Goal: Task Accomplishment & Management: Use online tool/utility

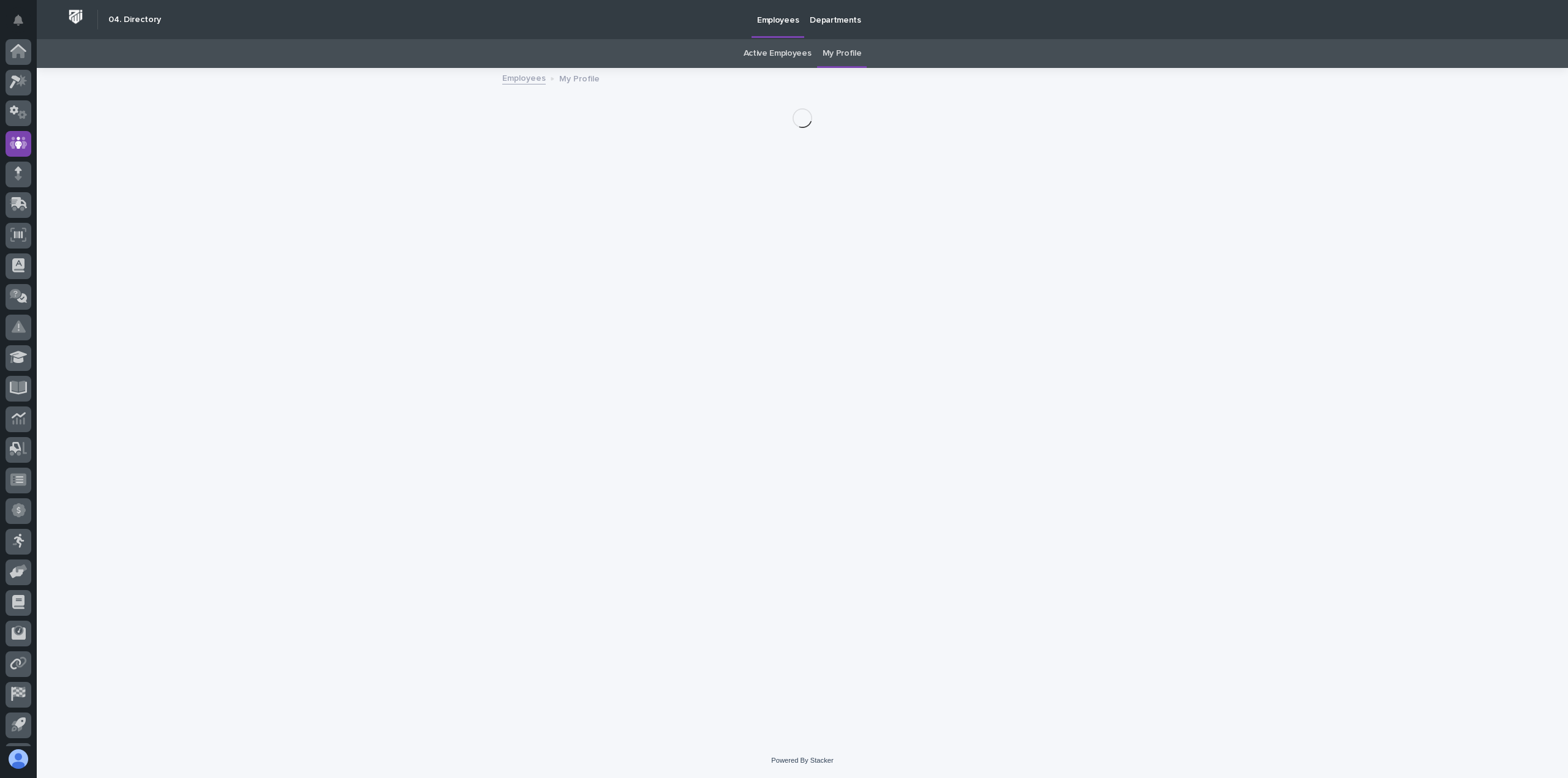
scroll to position [27, 0]
click at [16, 61] on icon at bounding box center [18, 54] width 18 height 14
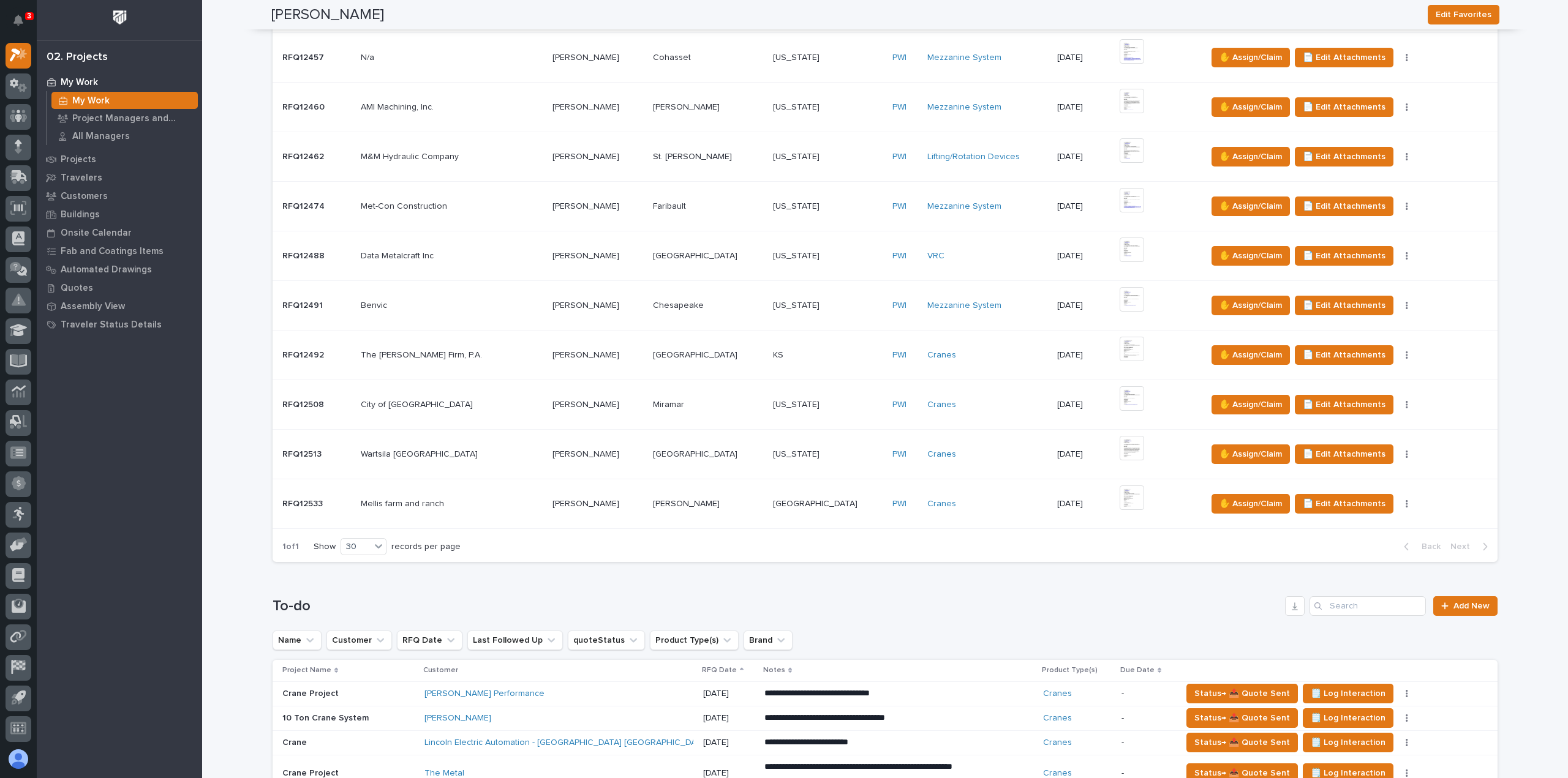
scroll to position [471, 0]
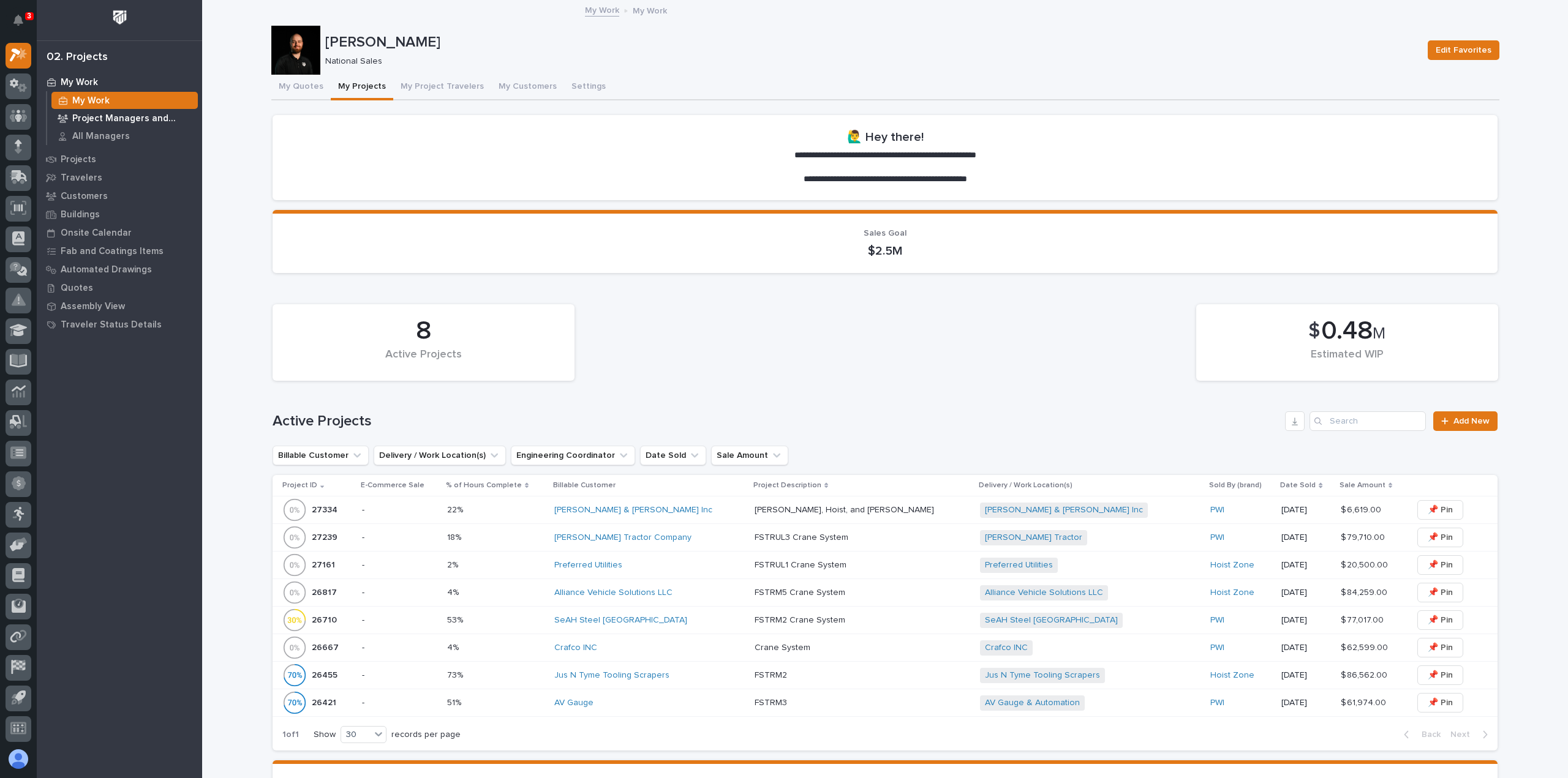
click at [135, 119] on p "Project Managers and Engineers" at bounding box center [132, 119] width 121 height 11
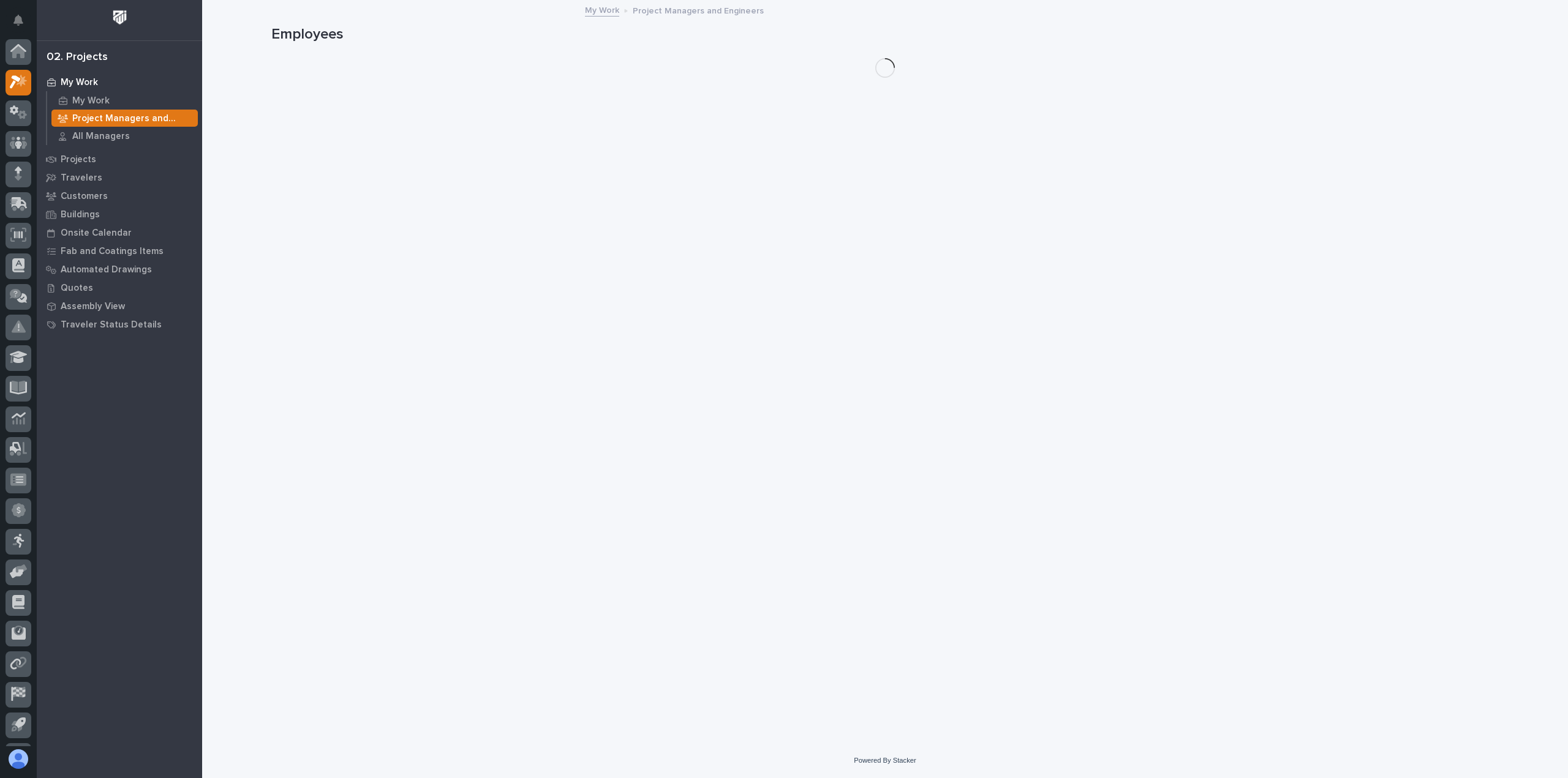
scroll to position [27, 0]
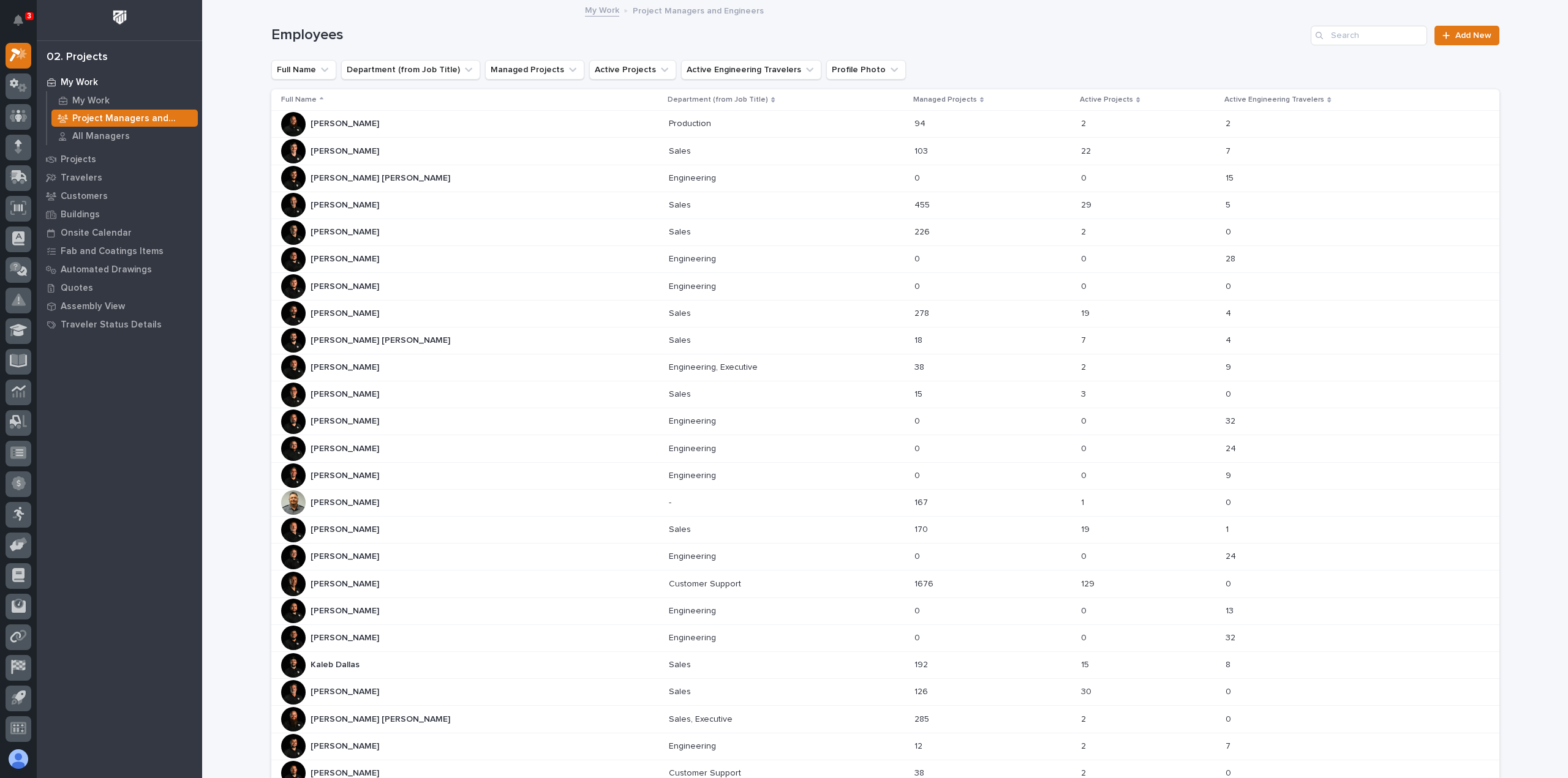
click at [375, 386] on div "[PERSON_NAME] [PERSON_NAME]" at bounding box center [471, 395] width 379 height 24
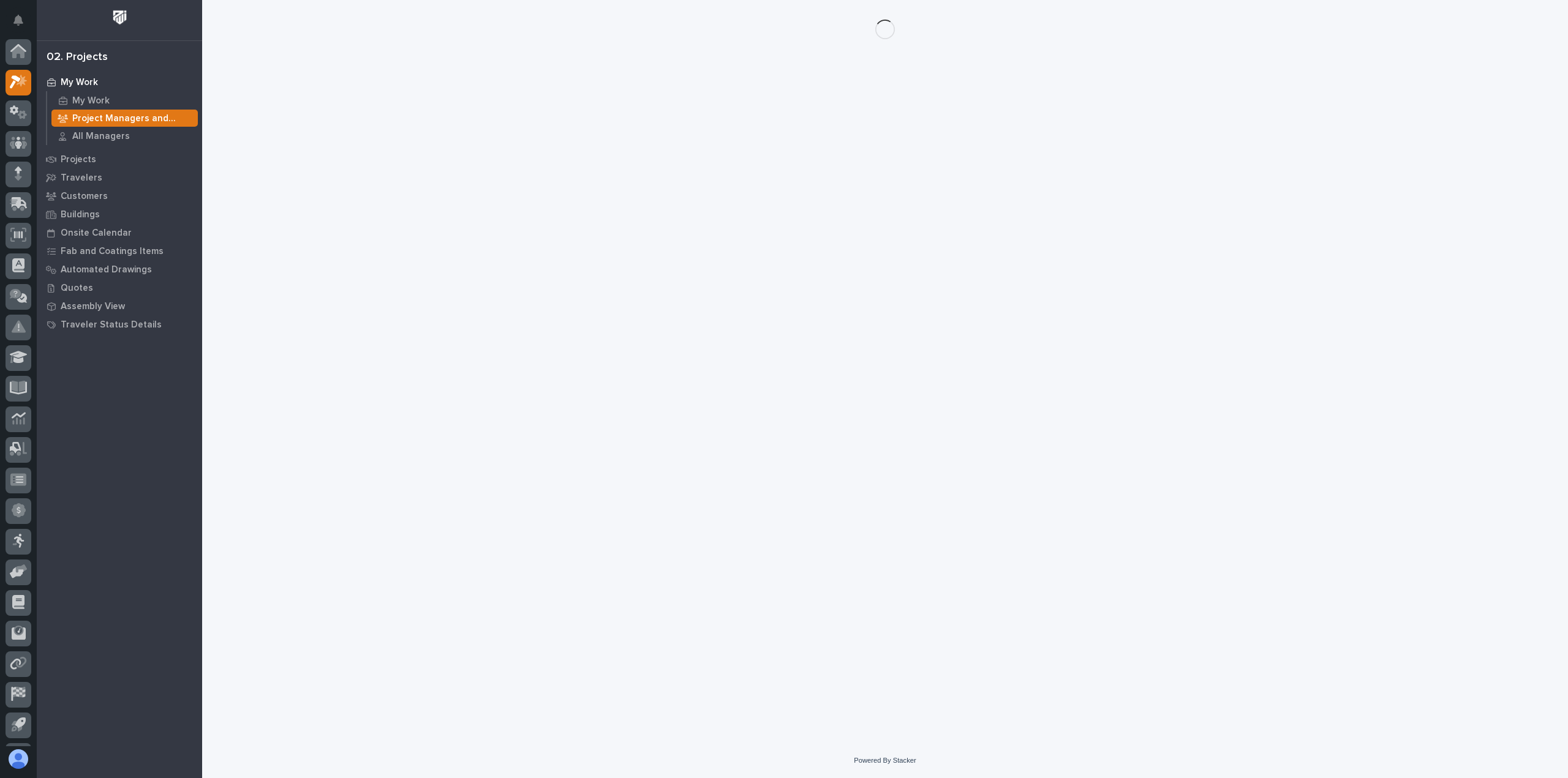
scroll to position [27, 0]
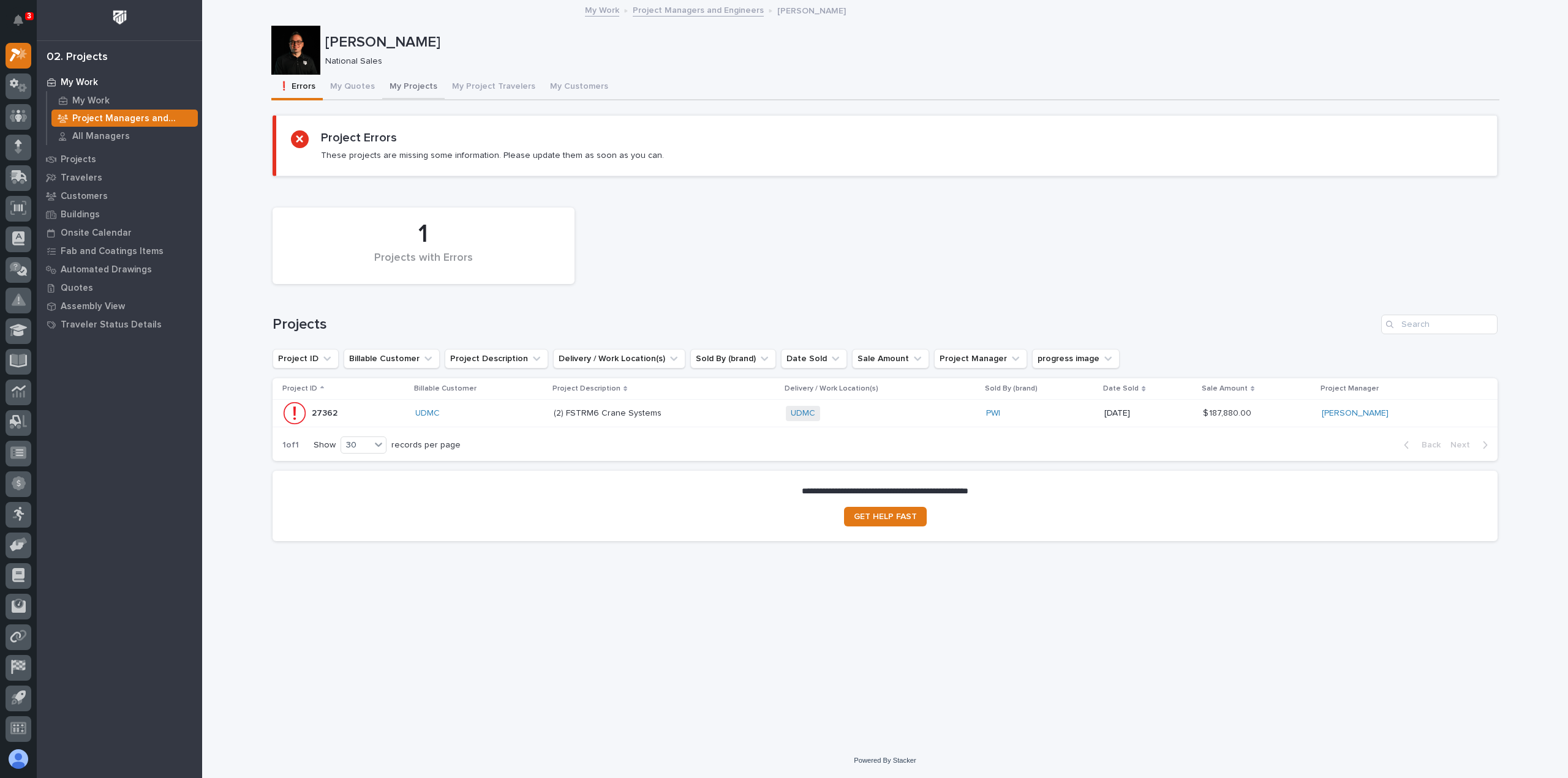
click at [397, 84] on button "My Projects" at bounding box center [414, 87] width 63 height 25
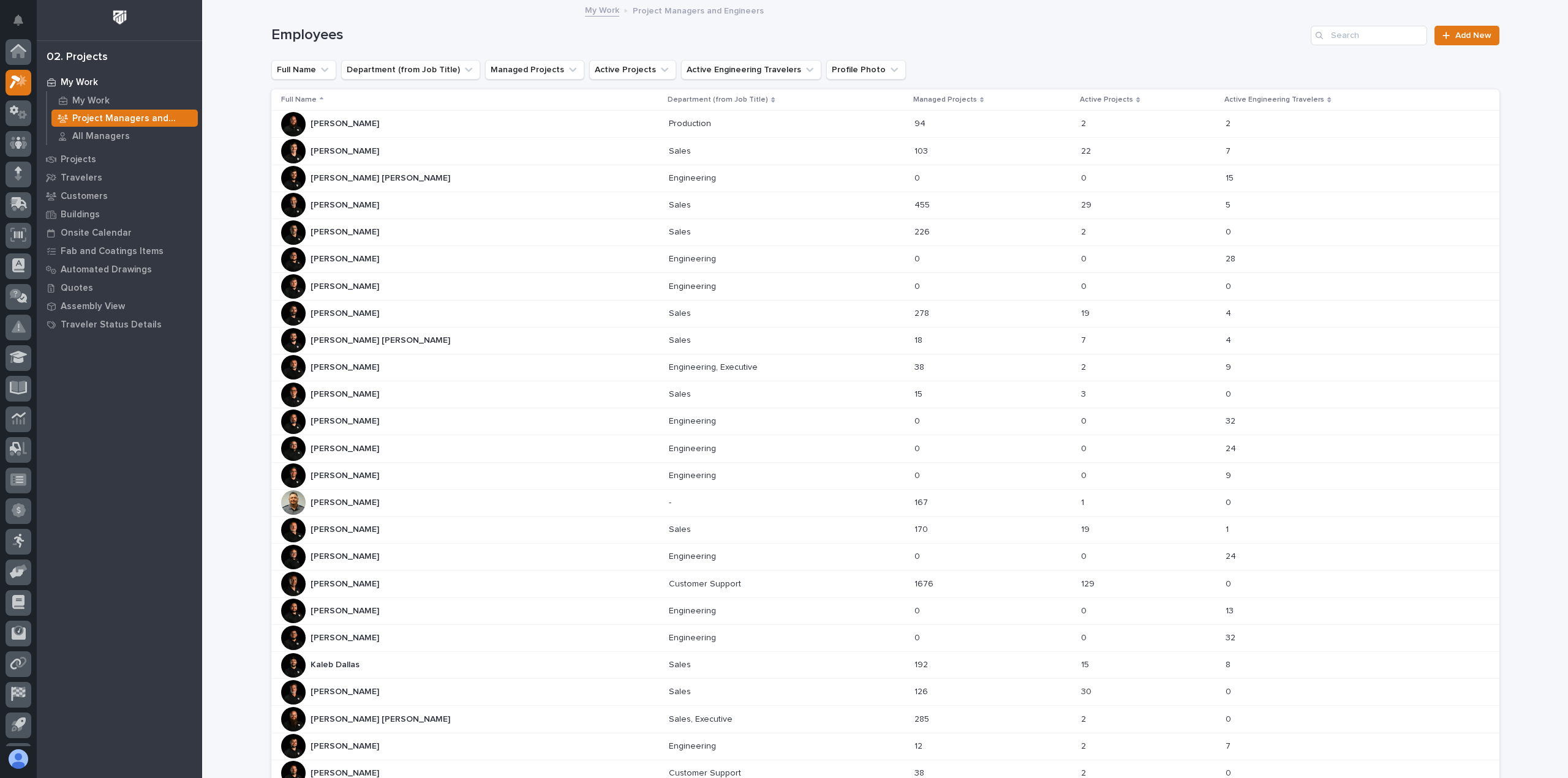
scroll to position [27, 0]
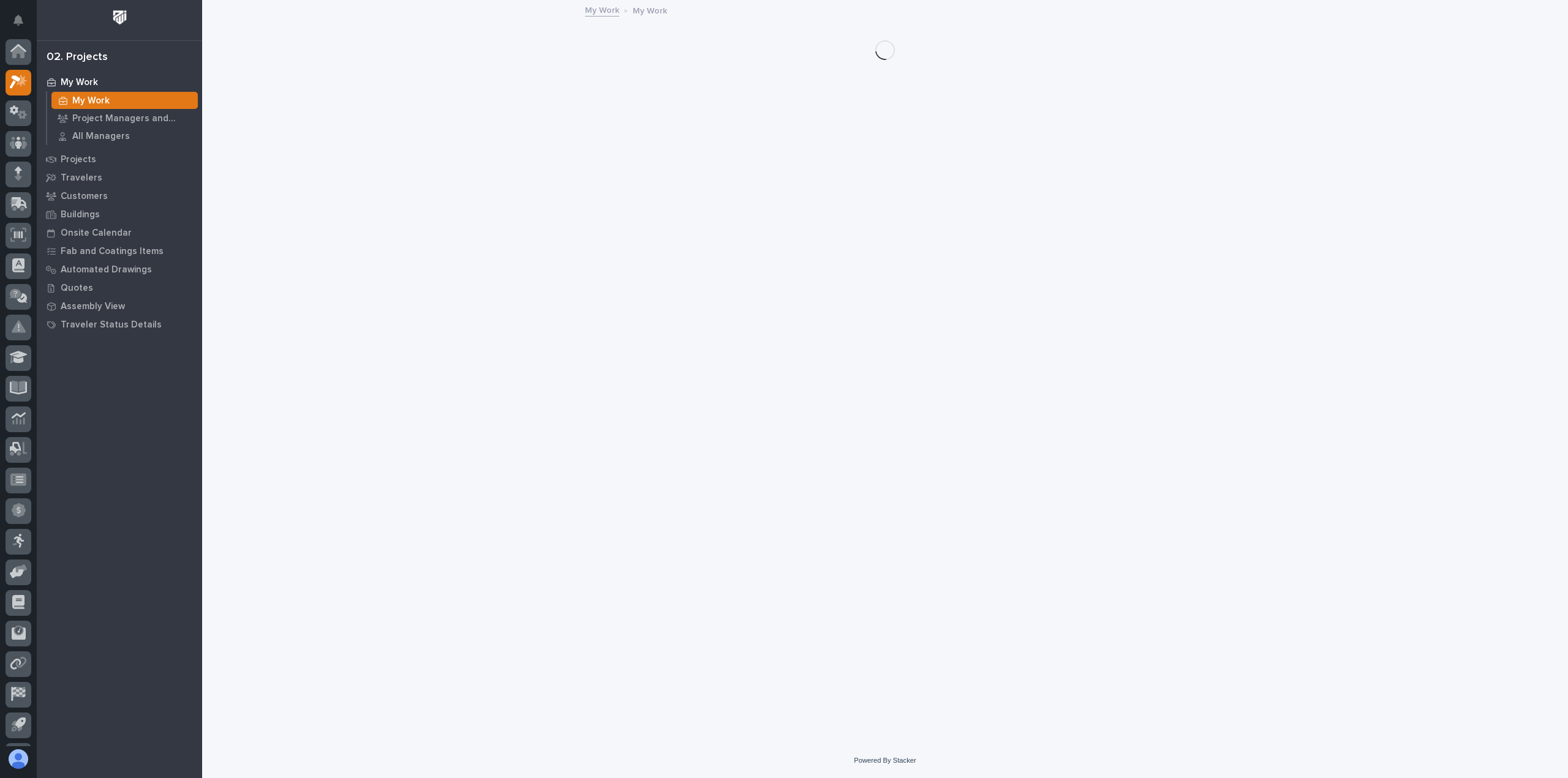
scroll to position [27, 0]
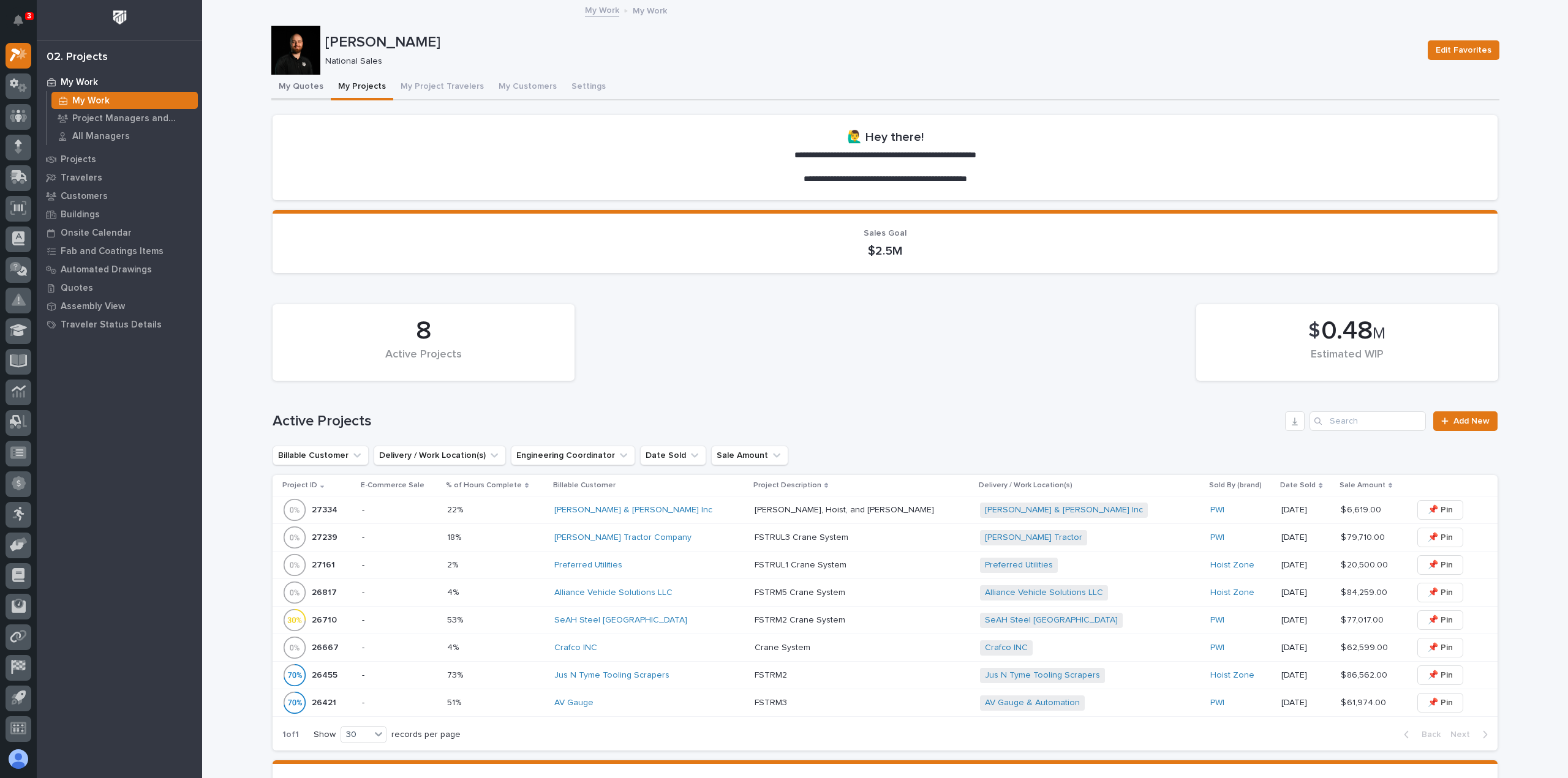
click at [305, 89] on button "My Quotes" at bounding box center [300, 87] width 59 height 25
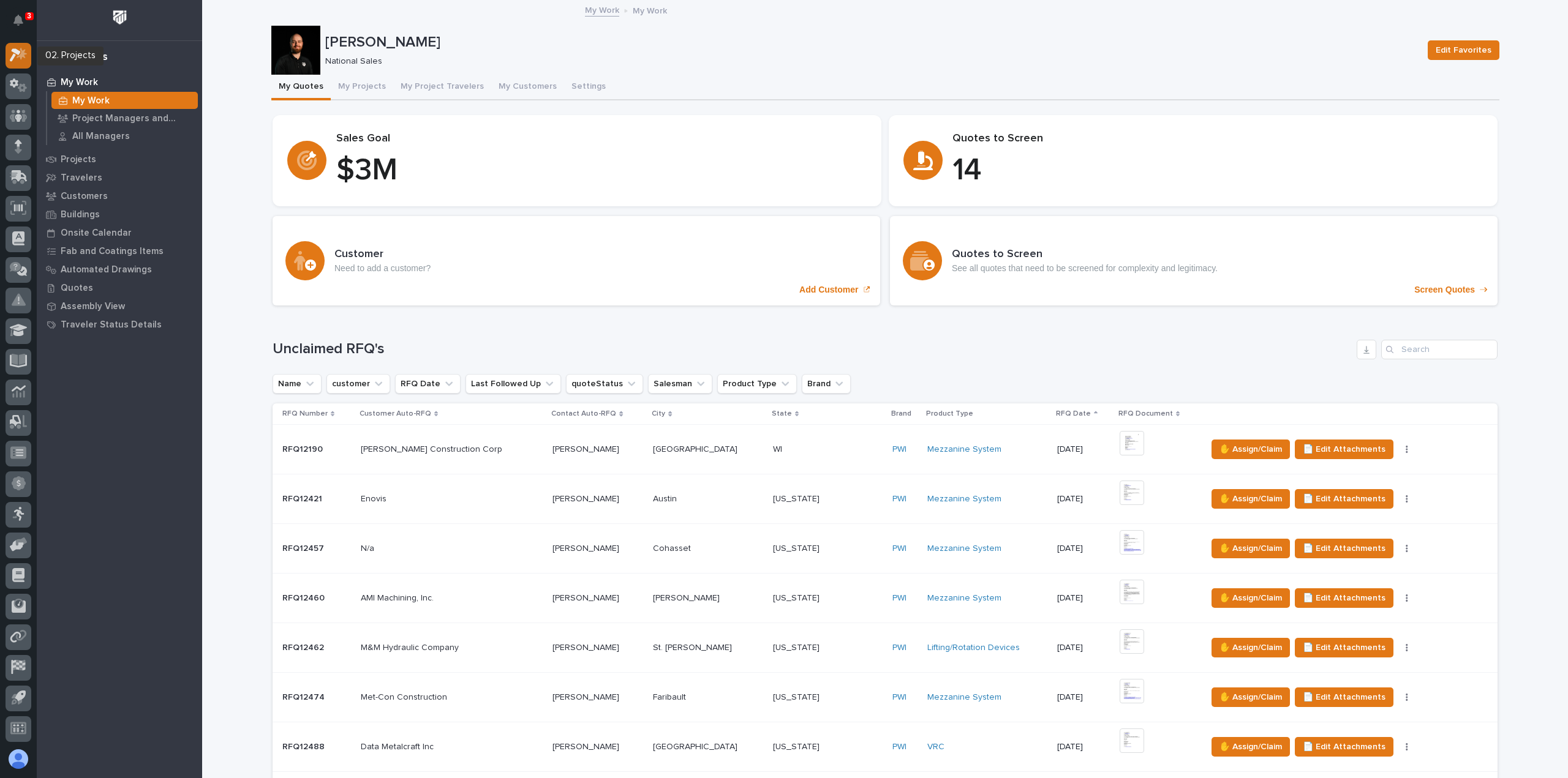
click at [19, 55] on icon at bounding box center [18, 54] width 18 height 14
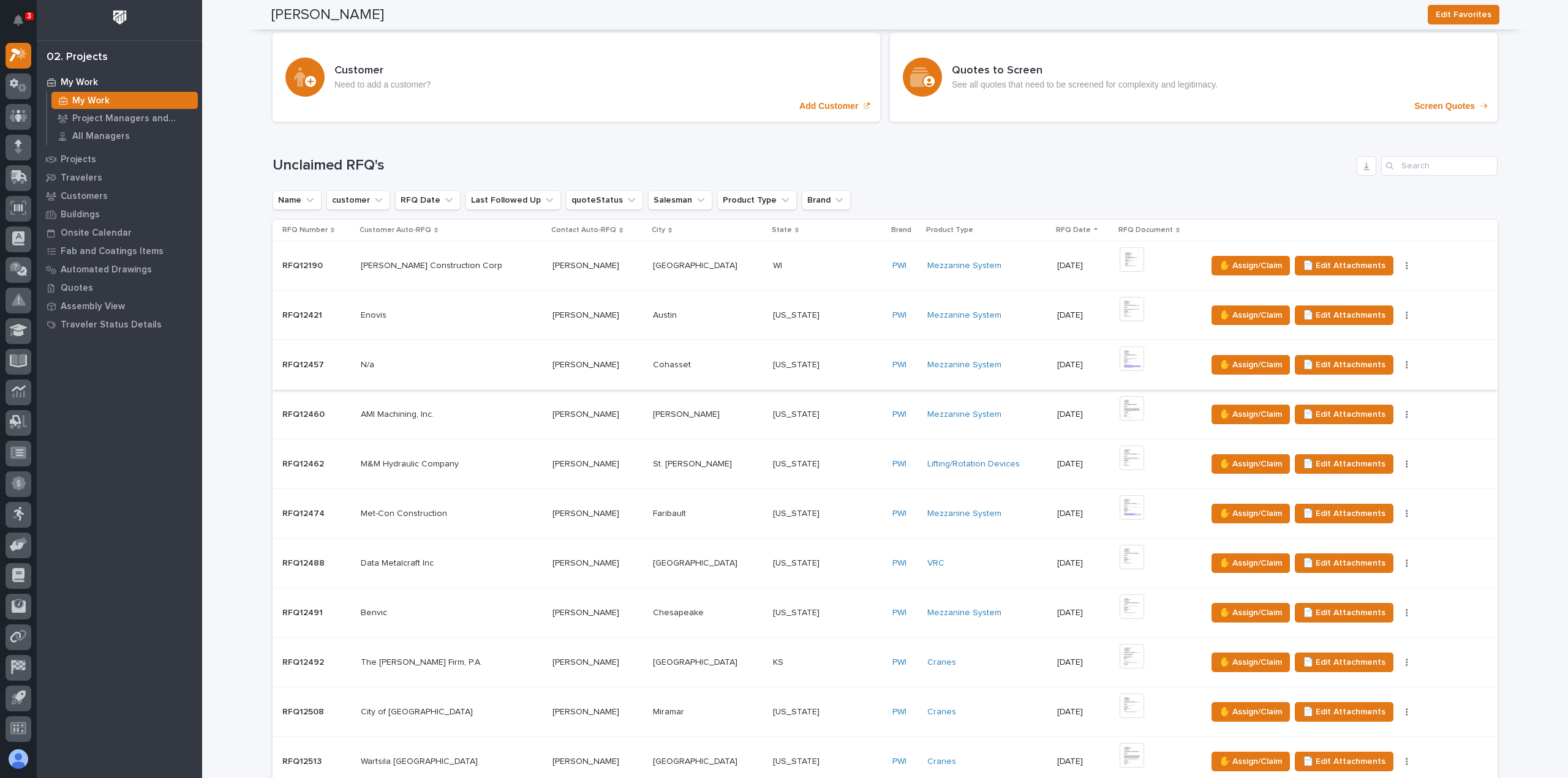
scroll to position [919, 0]
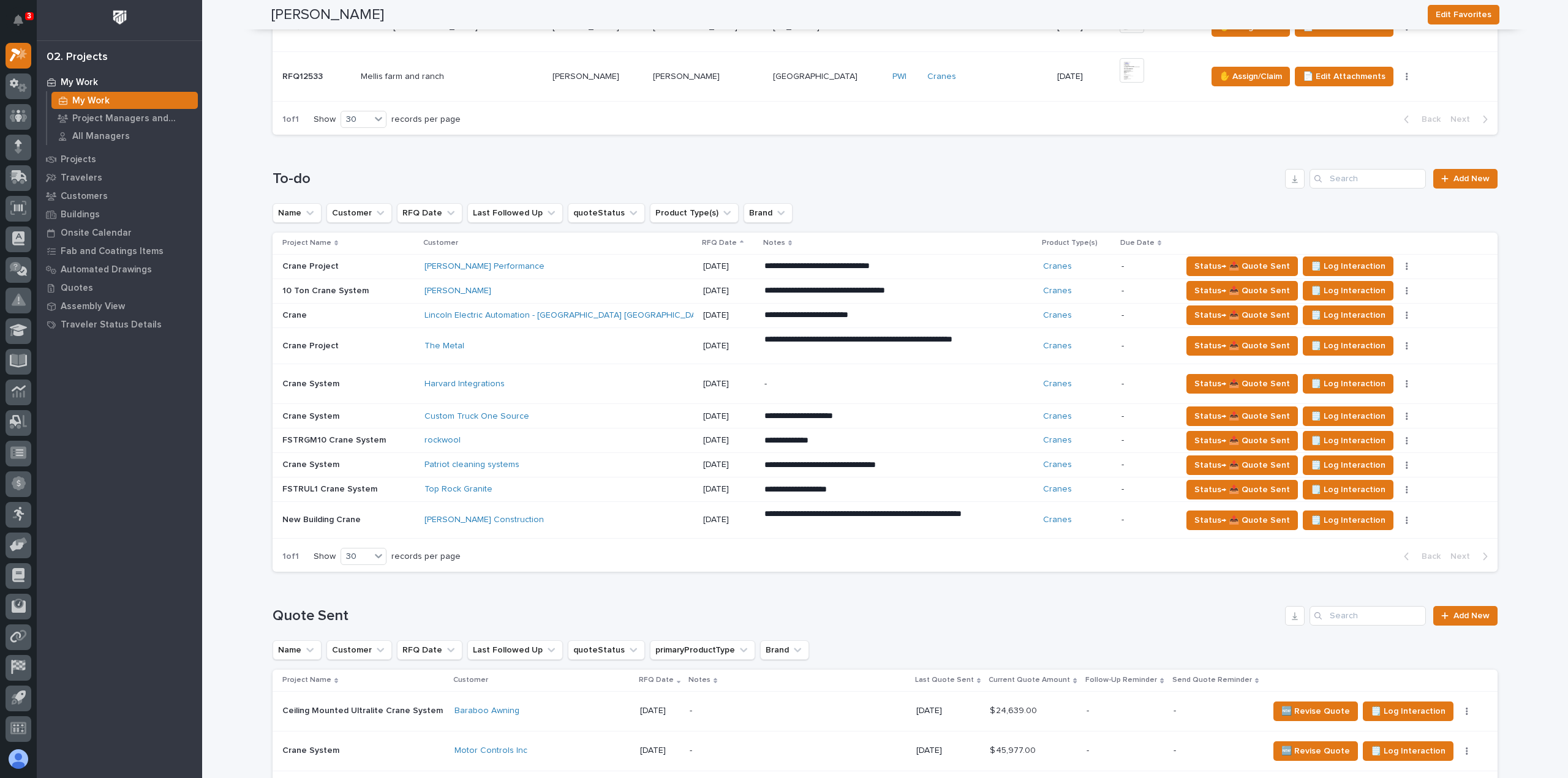
click at [625, 486] on div "Top Rock Granite" at bounding box center [532, 489] width 215 height 10
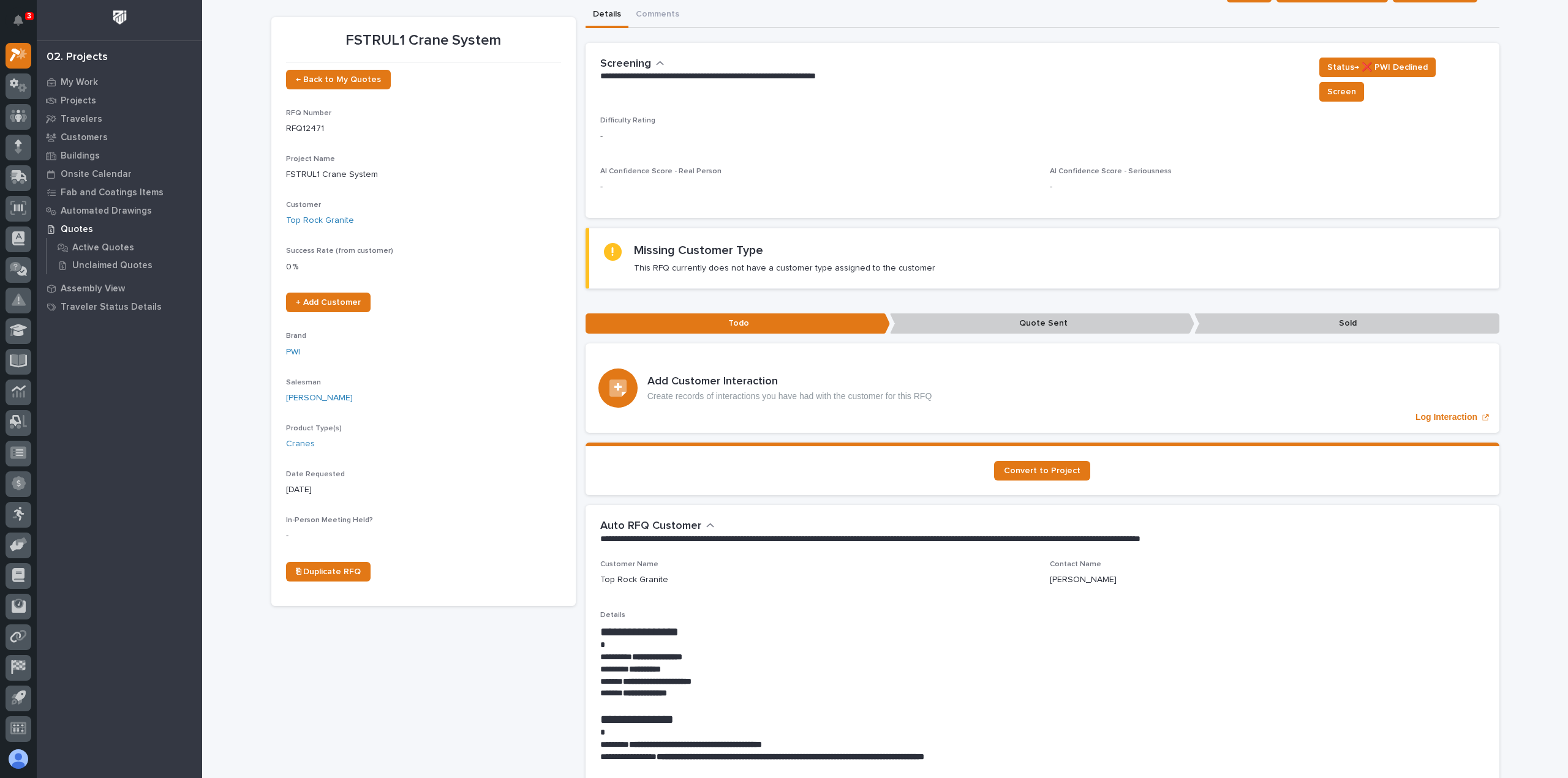
scroll to position [123, 0]
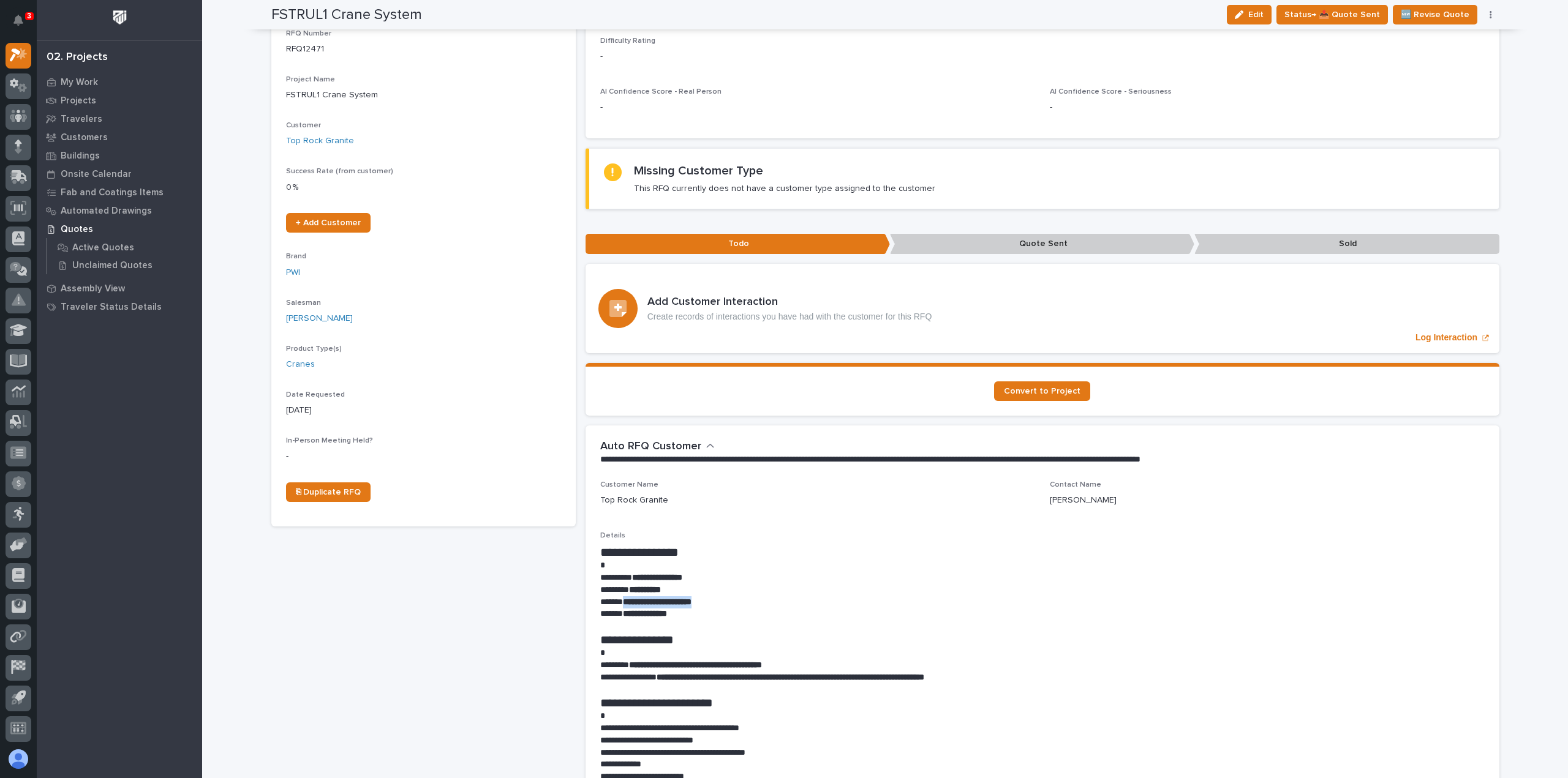
drag, startPoint x: 717, startPoint y: 581, endPoint x: 619, endPoint y: 586, distance: 98.1
click at [619, 596] on p "**********" at bounding box center [1042, 602] width 884 height 12
copy strong "**********"
click at [1090, 382] on section "Convert to Project" at bounding box center [1043, 389] width 914 height 52
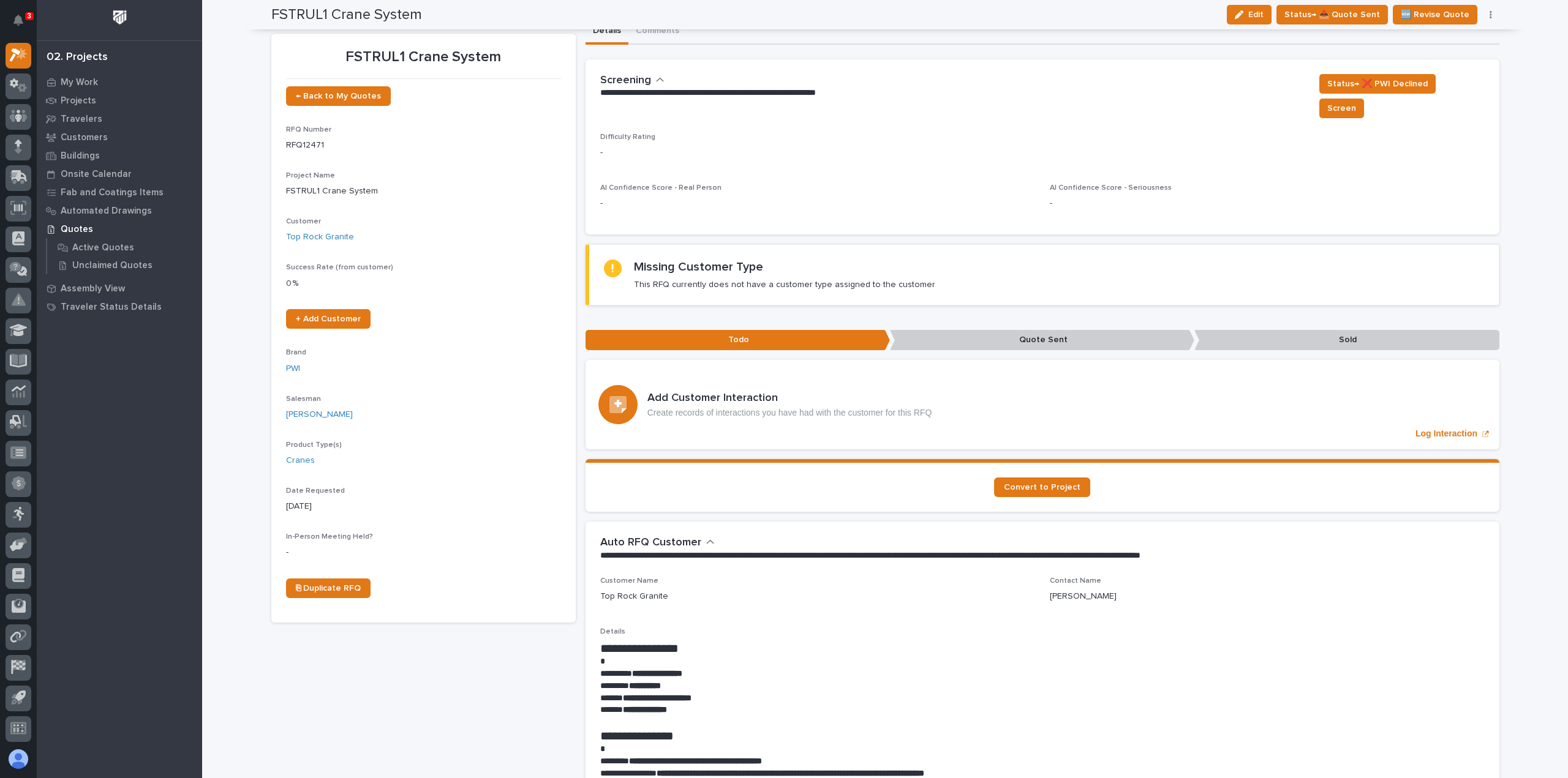
scroll to position [0, 0]
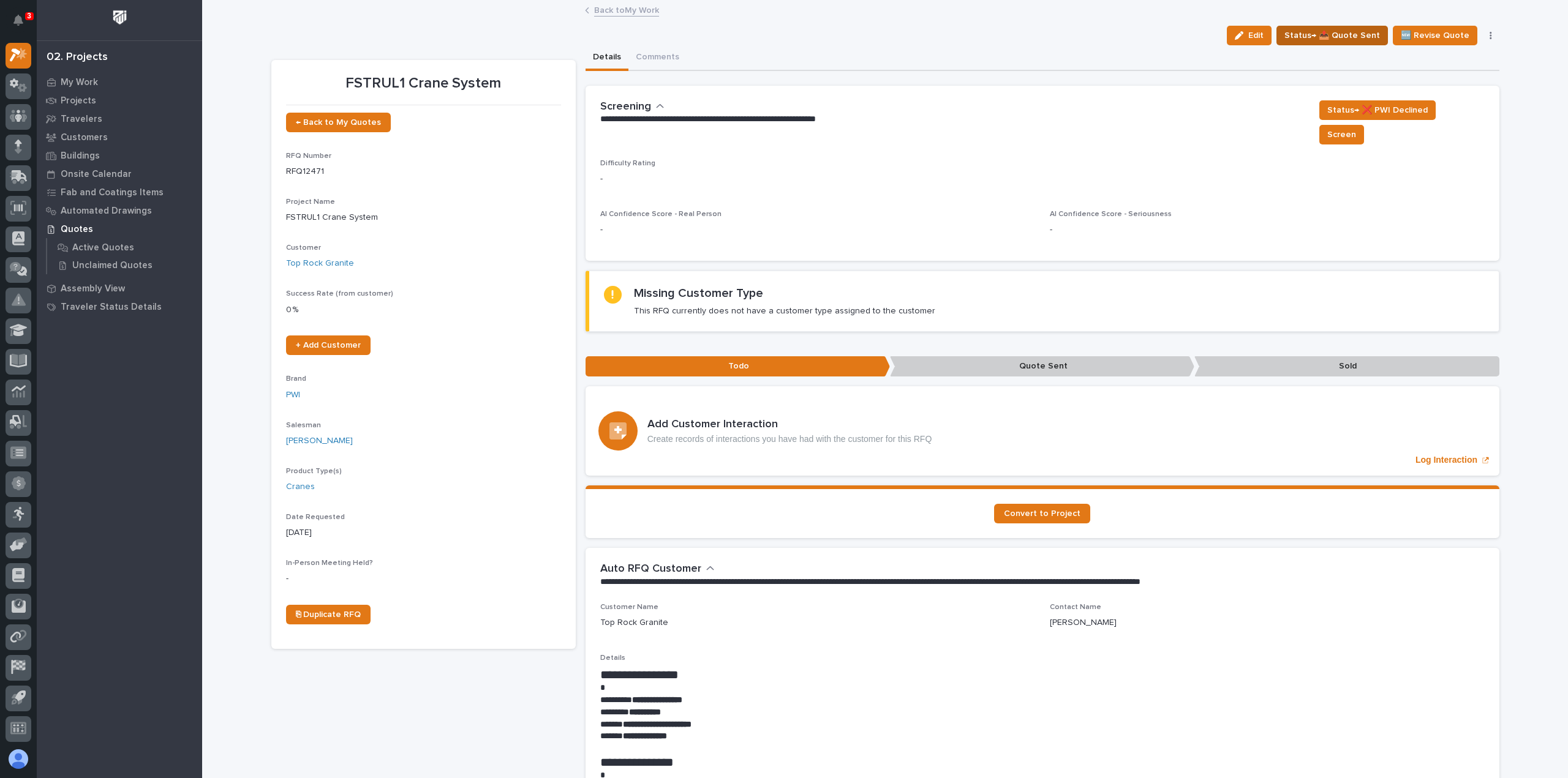
click at [1349, 39] on span "Status→ 📤 Quote Sent" at bounding box center [1333, 36] width 96 height 15
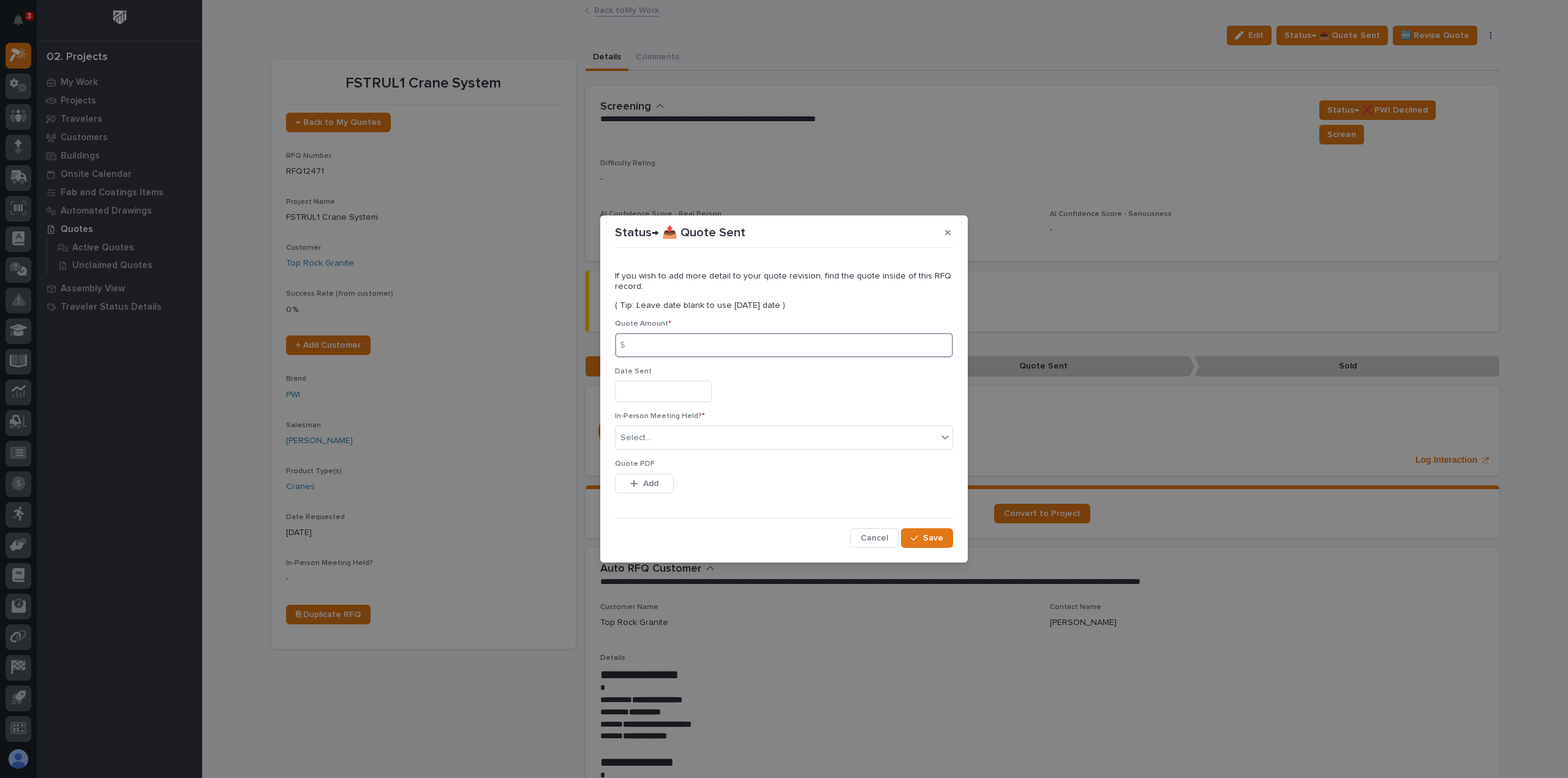
click at [671, 338] on input at bounding box center [784, 345] width 339 height 24
type input "23460"
click at [761, 440] on div "Select..." at bounding box center [776, 439] width 322 height 21
click at [691, 485] on div "No" at bounding box center [784, 483] width 337 height 22
click at [626, 482] on button "Add" at bounding box center [644, 484] width 59 height 20
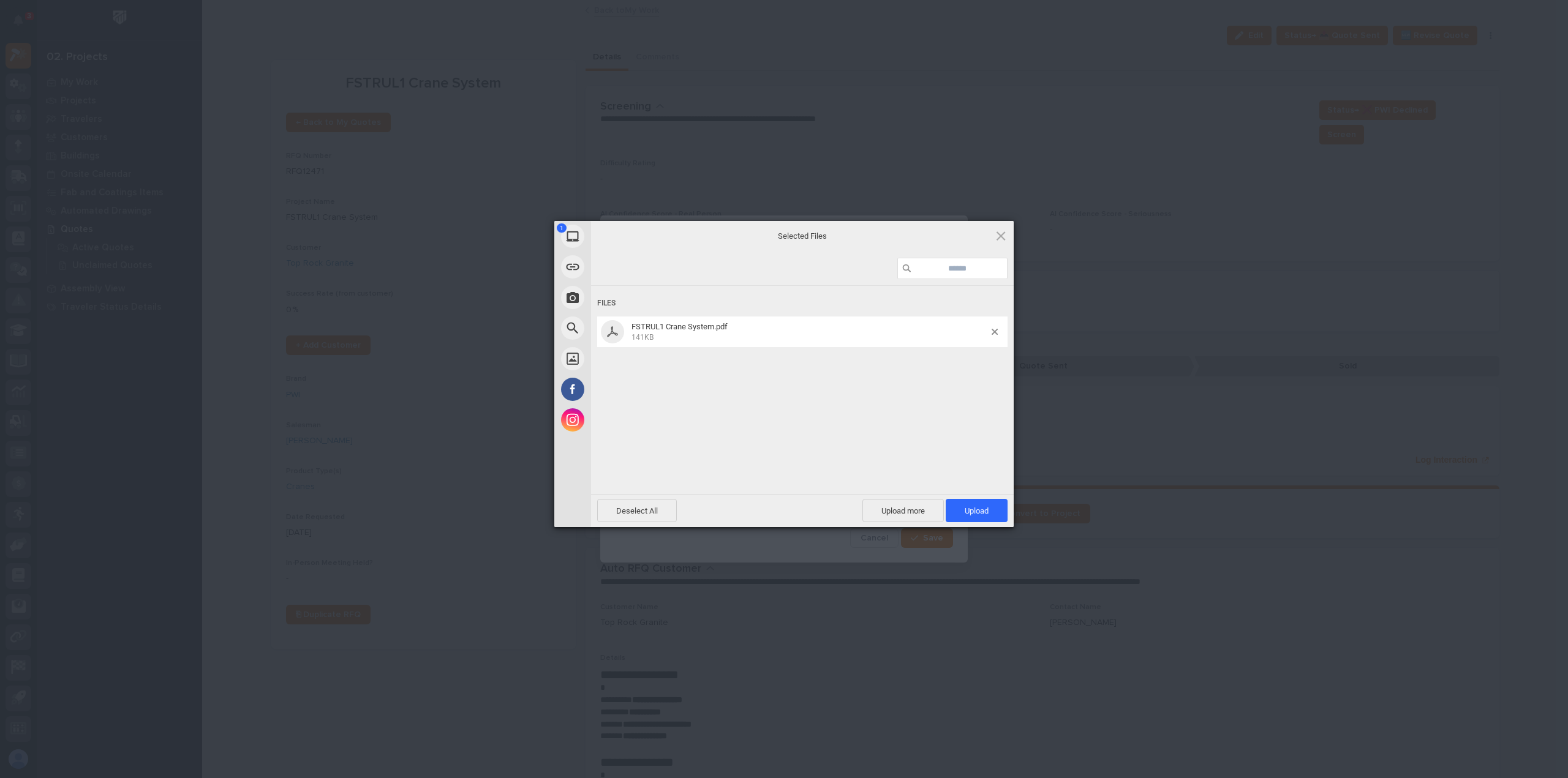
click at [982, 497] on div "Deselect All Upload more Upload 1" at bounding box center [802, 510] width 423 height 33
click at [979, 507] on span "Upload 1" at bounding box center [976, 511] width 23 height 9
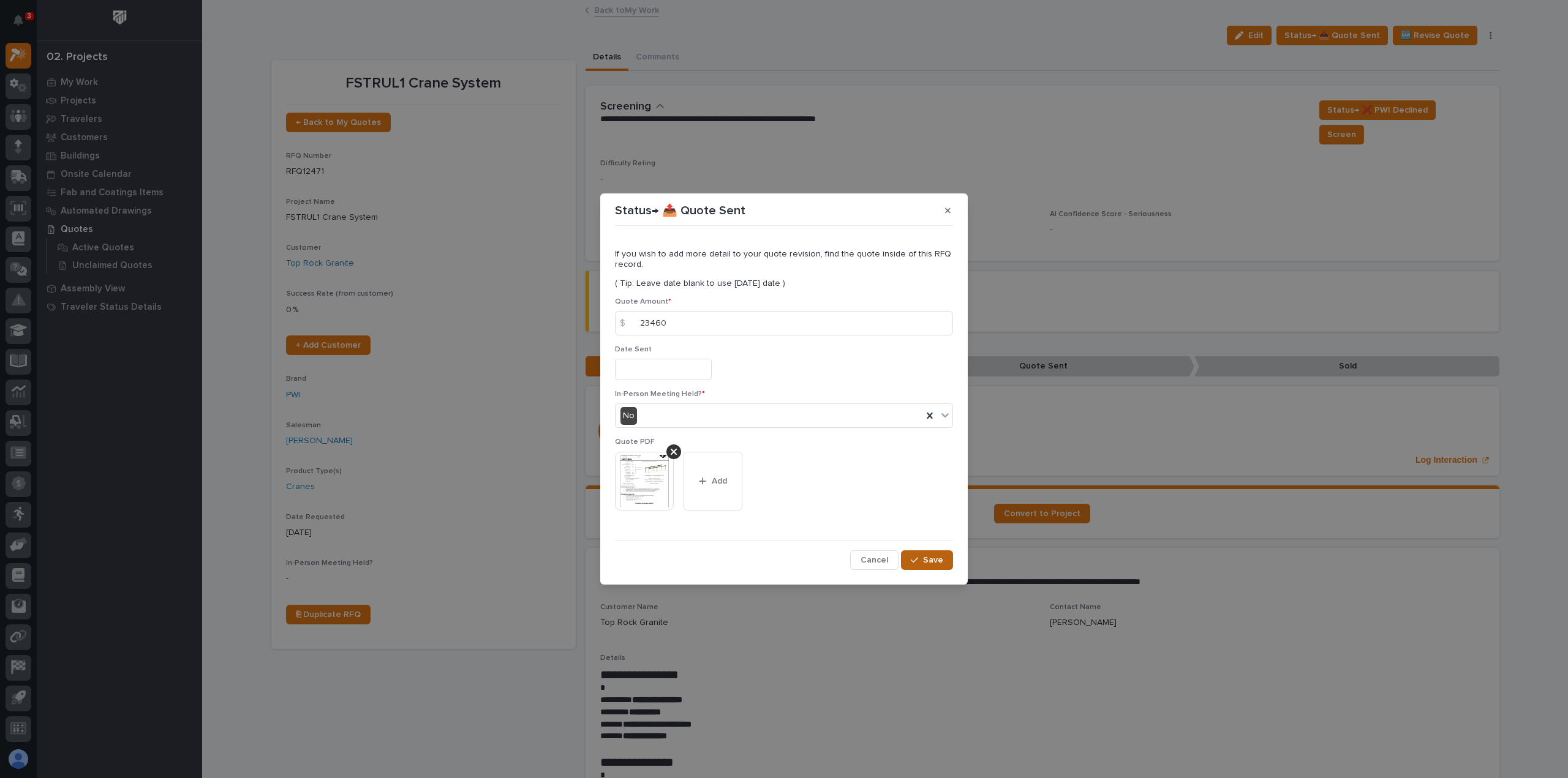
click at [918, 552] on button "Save" at bounding box center [927, 560] width 53 height 20
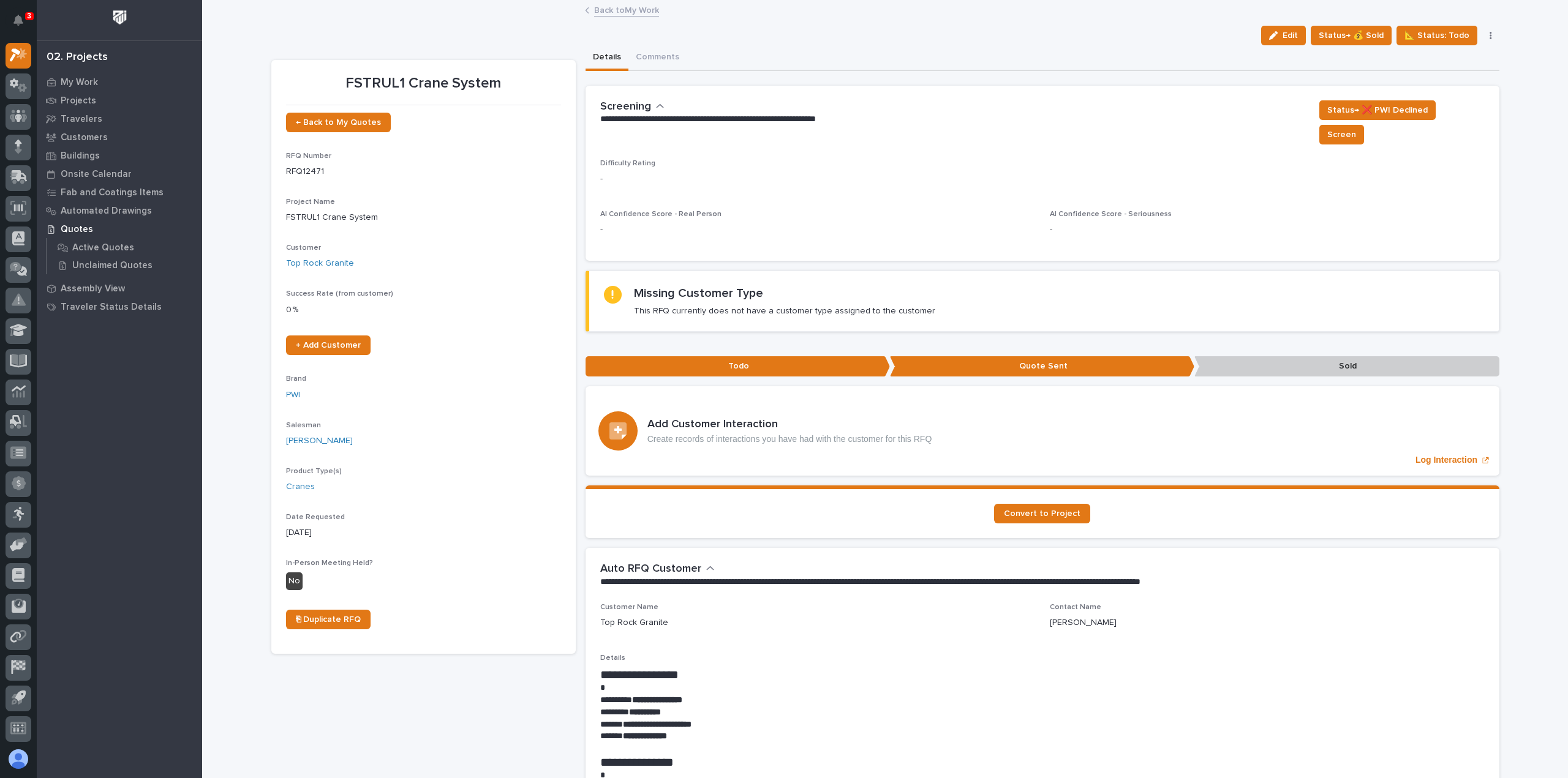
click at [614, 7] on link "Back to My Work" at bounding box center [626, 9] width 65 height 14
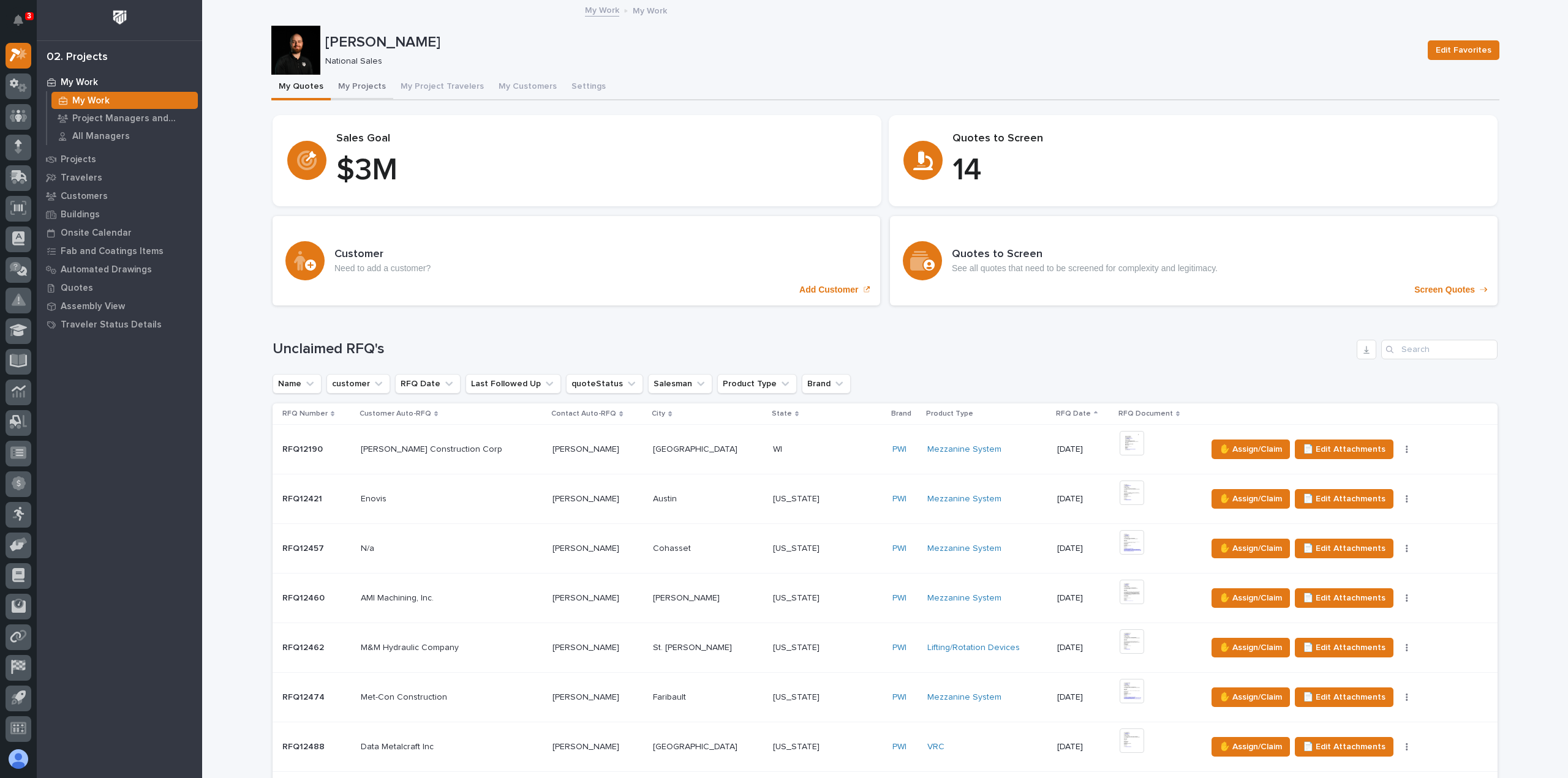
click at [371, 84] on button "My Projects" at bounding box center [362, 87] width 63 height 25
